Goal: Find contact information: Find contact information

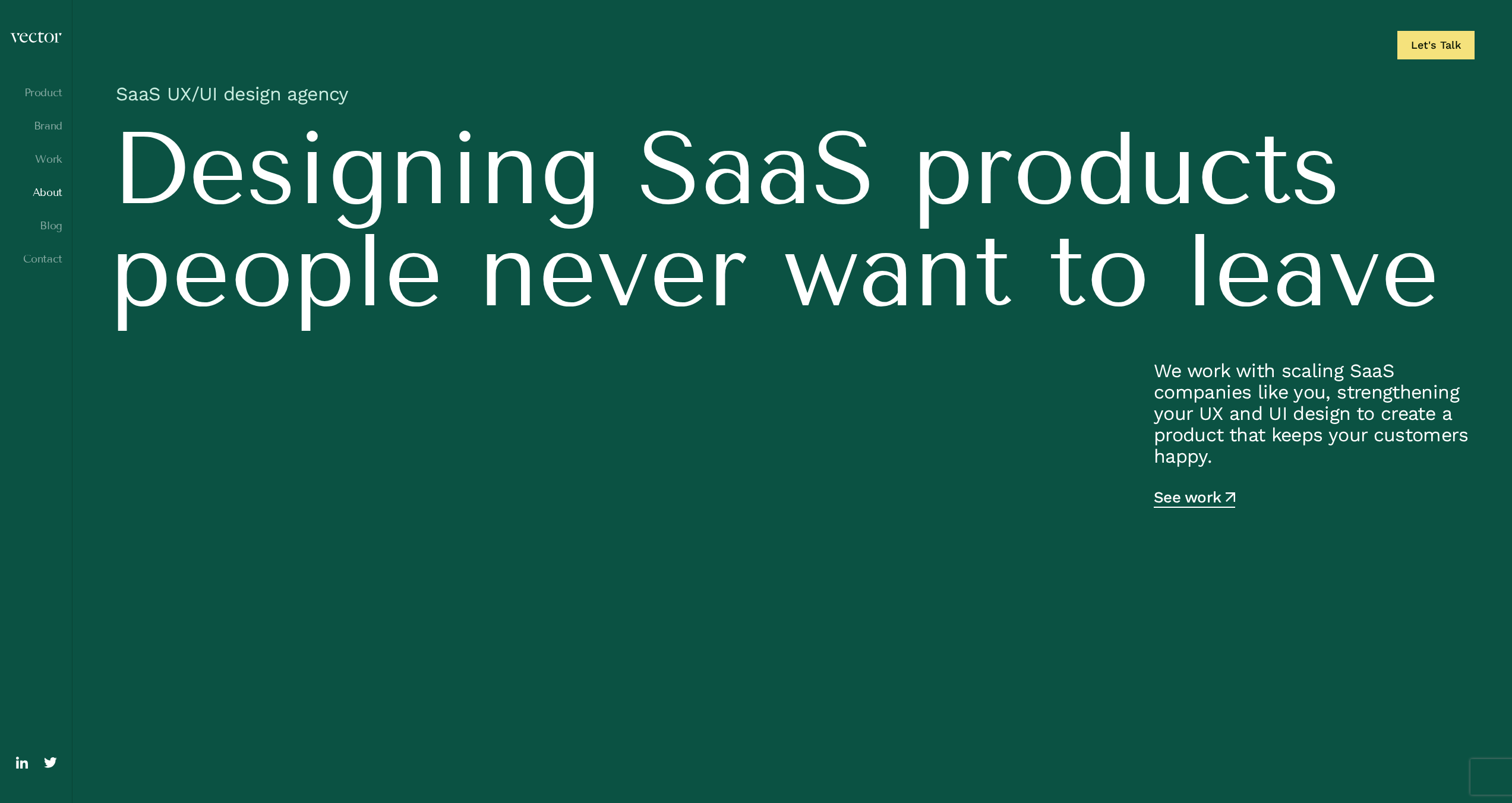
click at [48, 195] on link "About" at bounding box center [35, 192] width 53 height 12
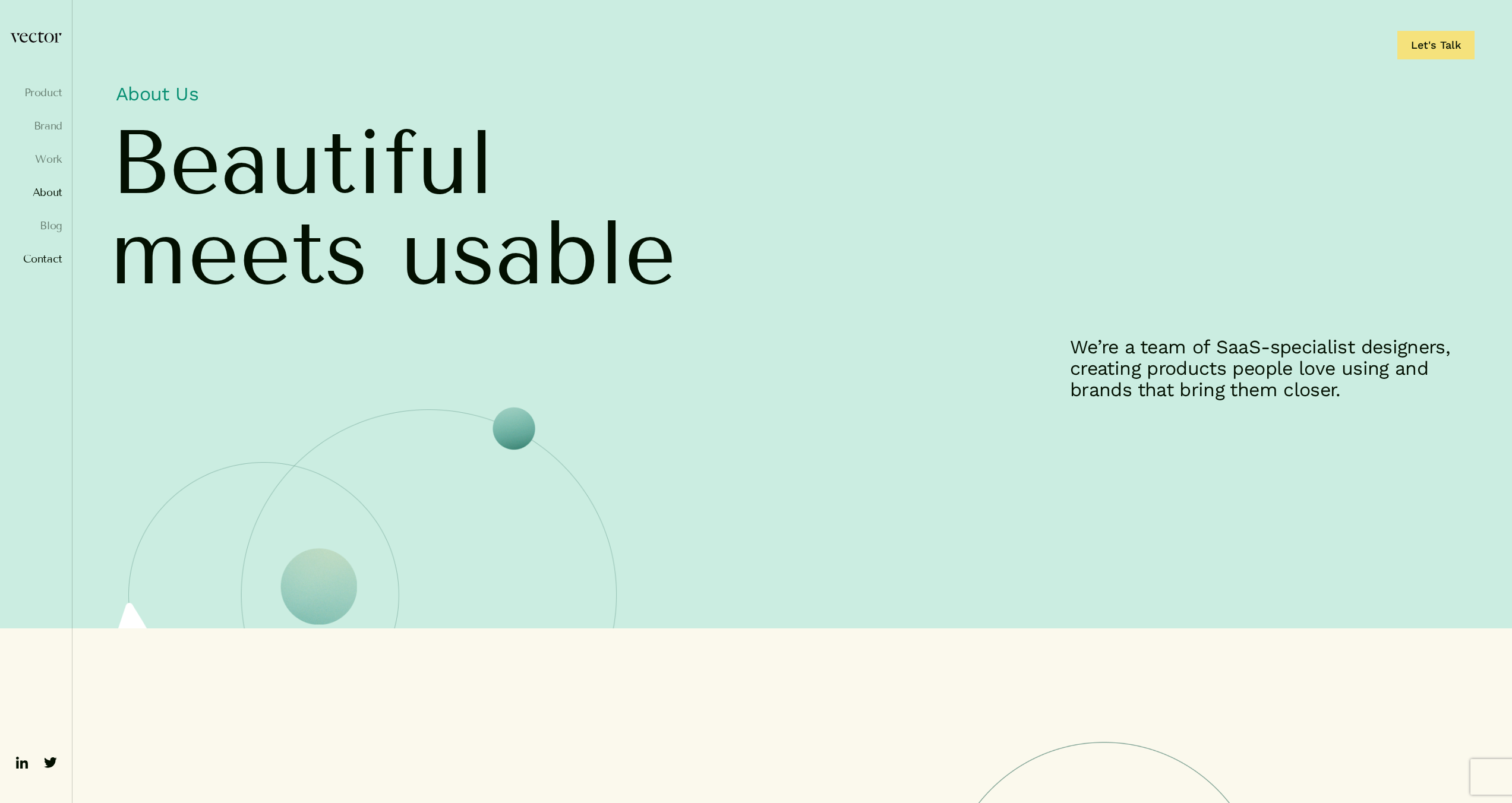
click at [40, 259] on link "Contact" at bounding box center [35, 259] width 53 height 12
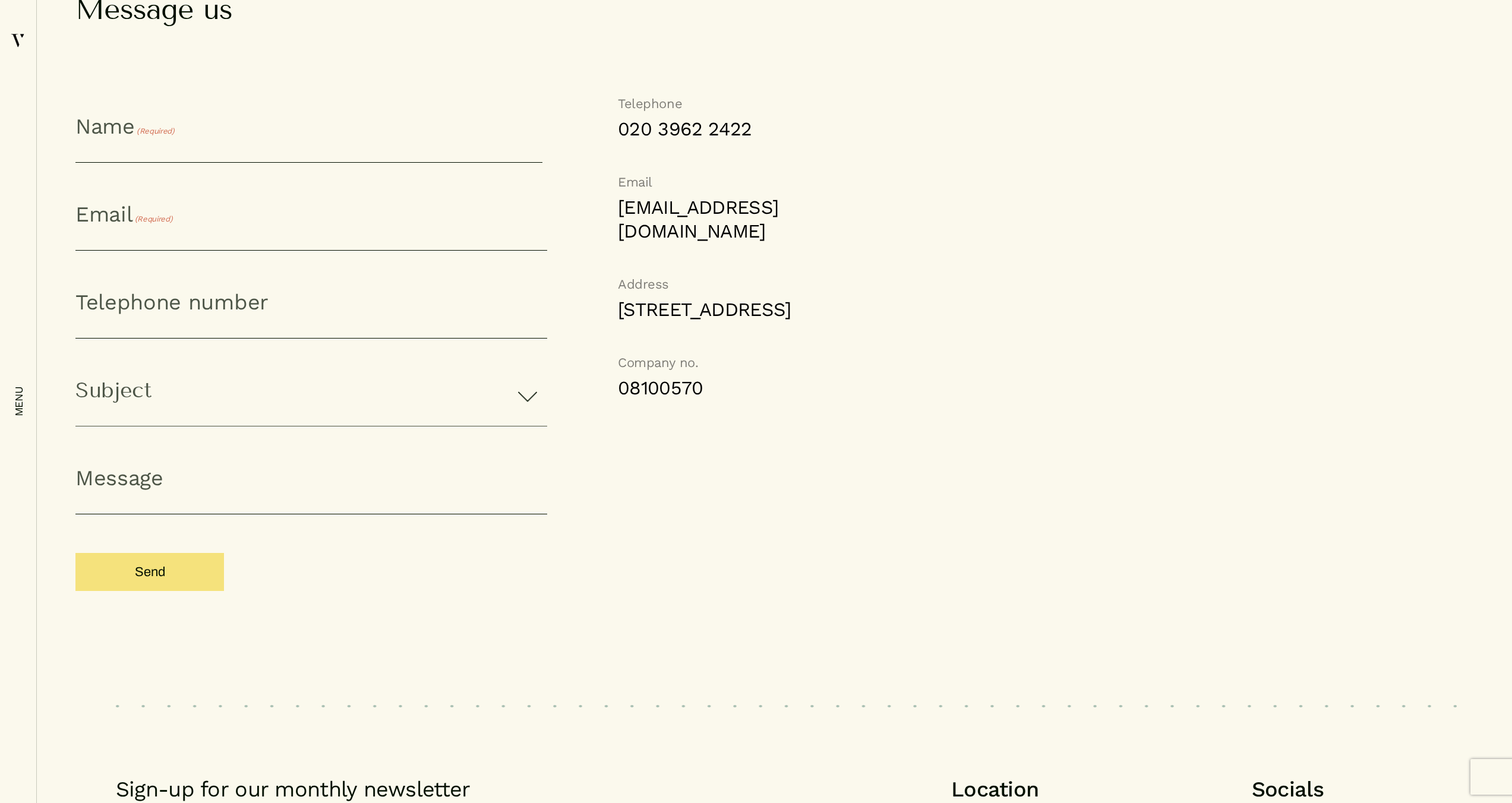
scroll to position [908, 0]
